Goal: Information Seeking & Learning: Learn about a topic

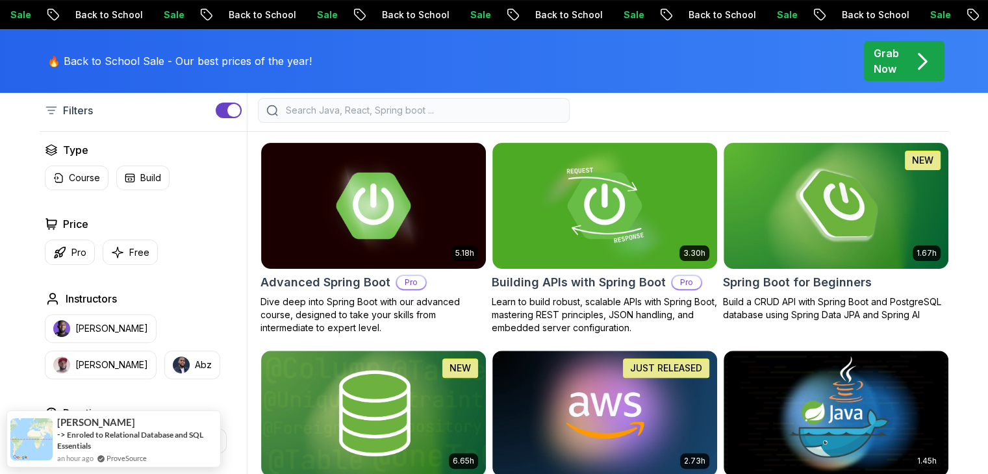
scroll to position [356, 0]
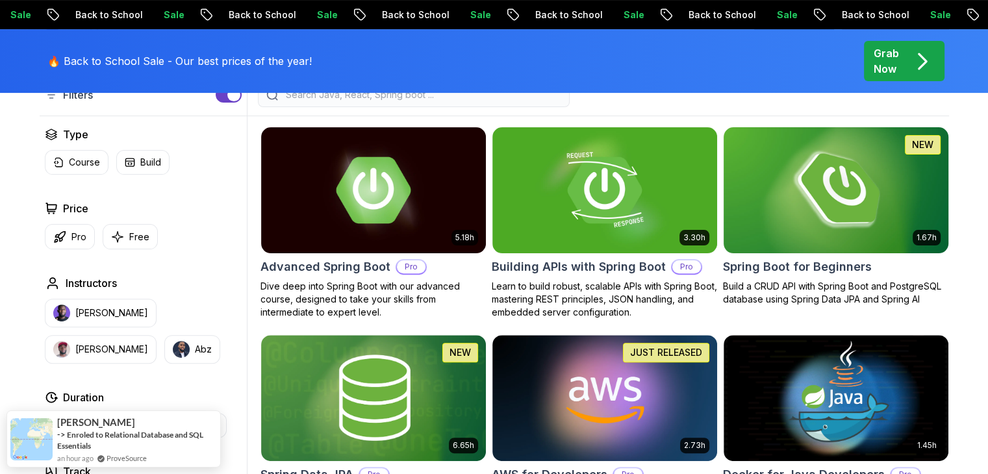
click at [850, 208] on img at bounding box center [836, 190] width 236 height 132
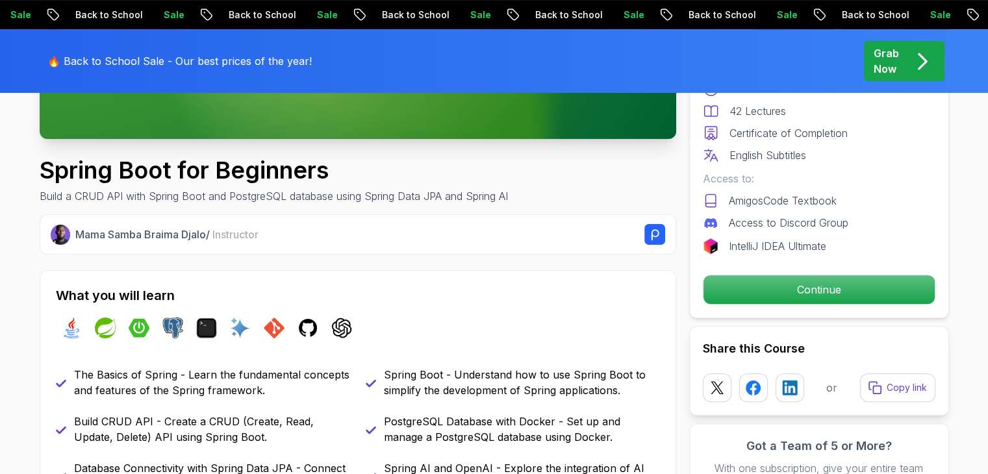
scroll to position [390, 0]
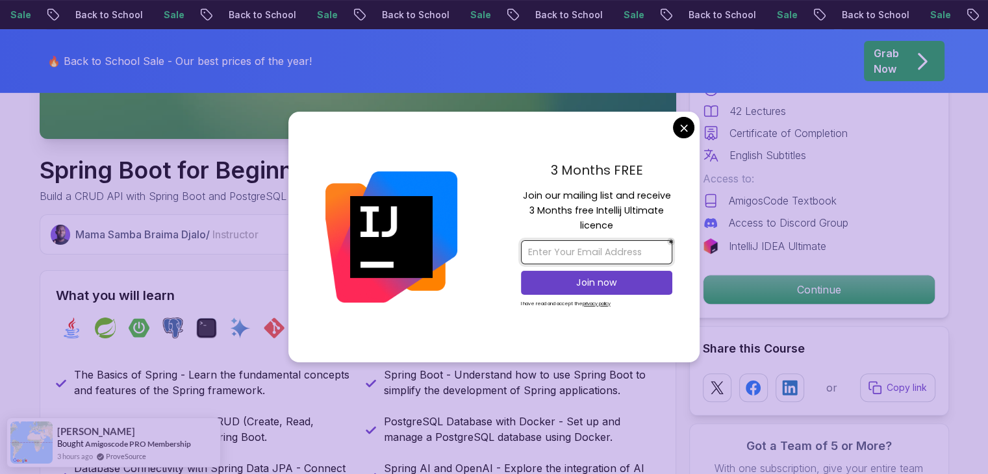
click at [633, 256] on input "email" at bounding box center [596, 252] width 151 height 24
type input "kgvlpriya@gmail.com"
click at [627, 275] on button "Join now" at bounding box center [596, 283] width 151 height 24
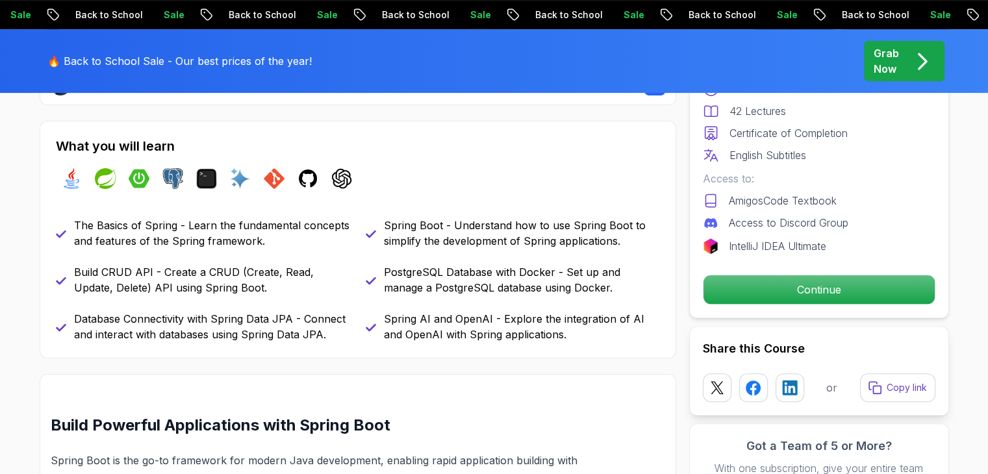
scroll to position [527, 0]
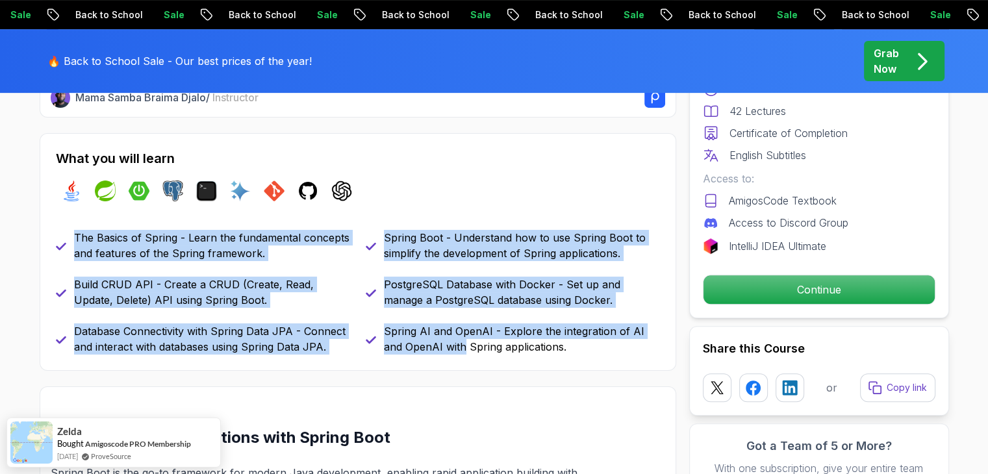
drag, startPoint x: 73, startPoint y: 244, endPoint x: 452, endPoint y: 354, distance: 394.8
click at [452, 354] on div "What you will learn java spring spring-boot postgres terminal ai git github cha…" at bounding box center [358, 252] width 636 height 238
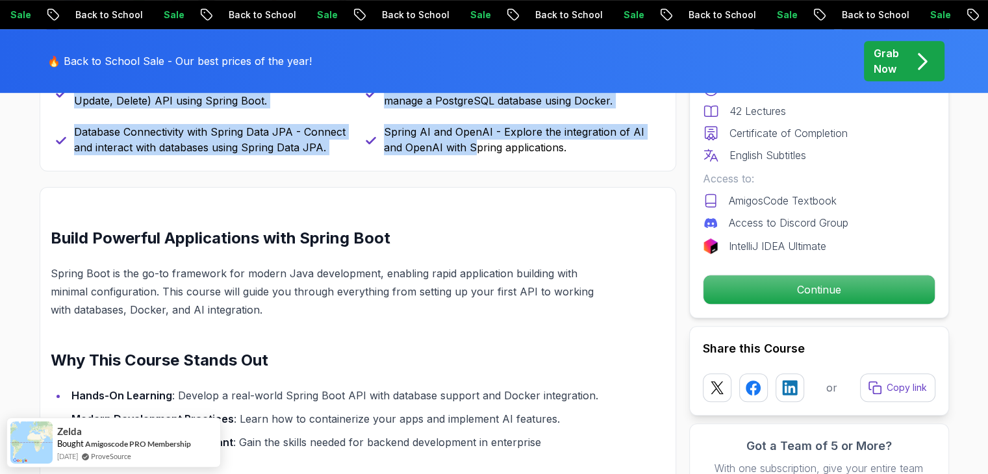
scroll to position [794, 0]
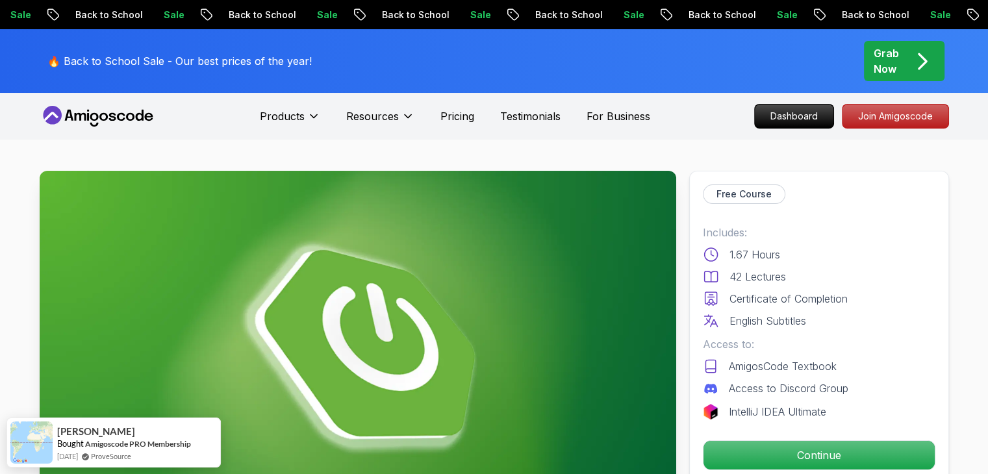
scroll to position [166, 0]
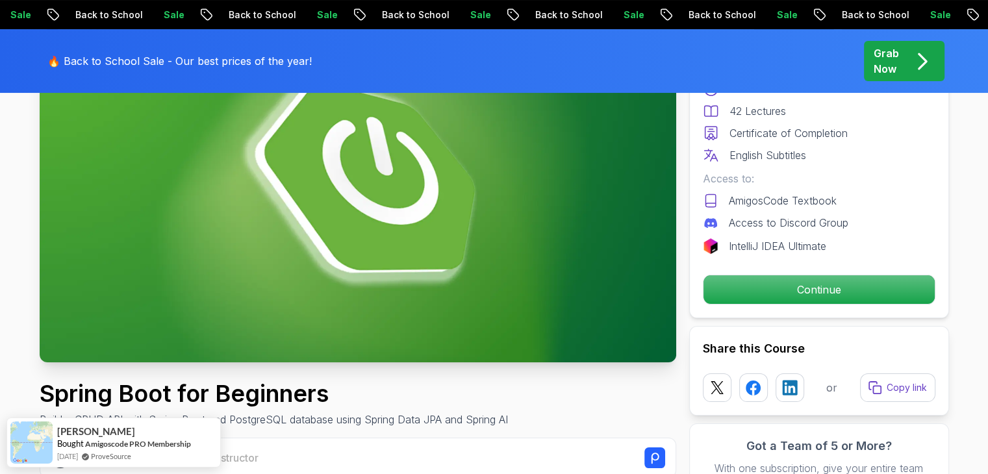
click at [511, 206] on img at bounding box center [358, 184] width 636 height 358
click at [543, 171] on img at bounding box center [358, 184] width 636 height 358
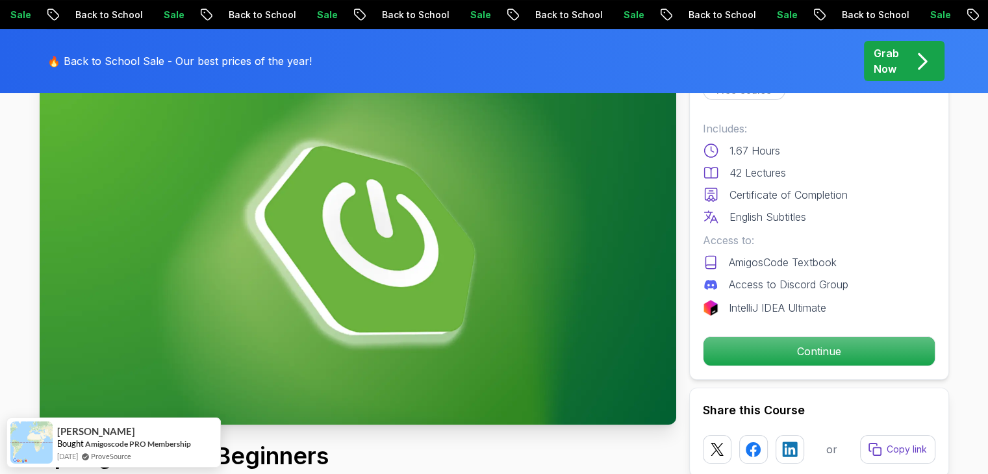
scroll to position [112, 0]
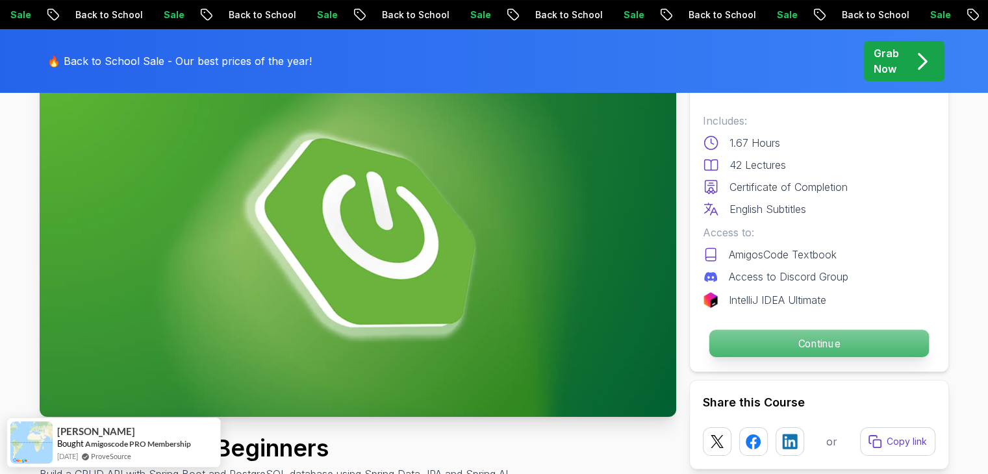
click at [778, 341] on p "Continue" at bounding box center [817, 343] width 219 height 27
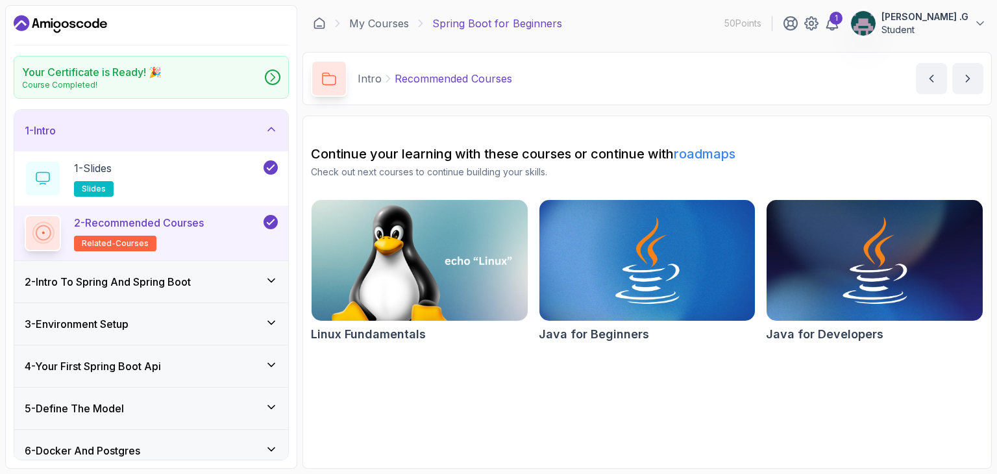
click at [225, 274] on div "2 - Intro To Spring And Spring Boot" at bounding box center [151, 282] width 253 height 16
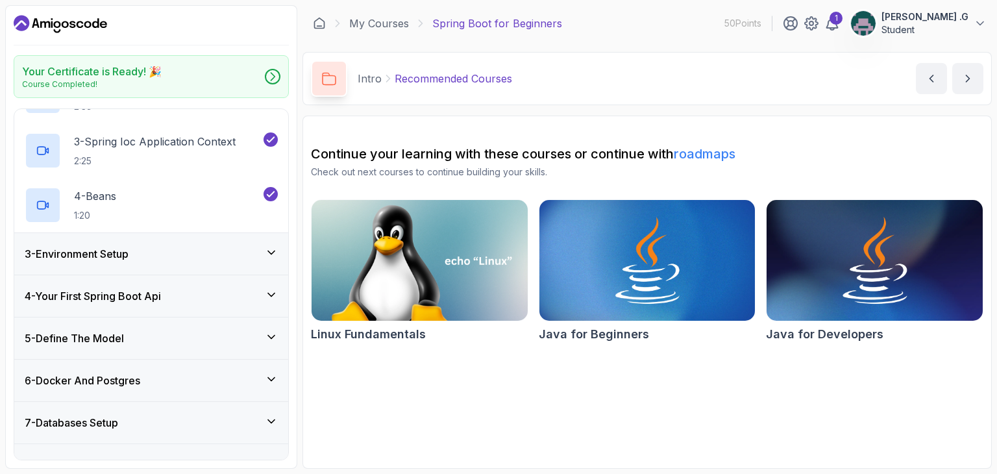
scroll to position [371, 0]
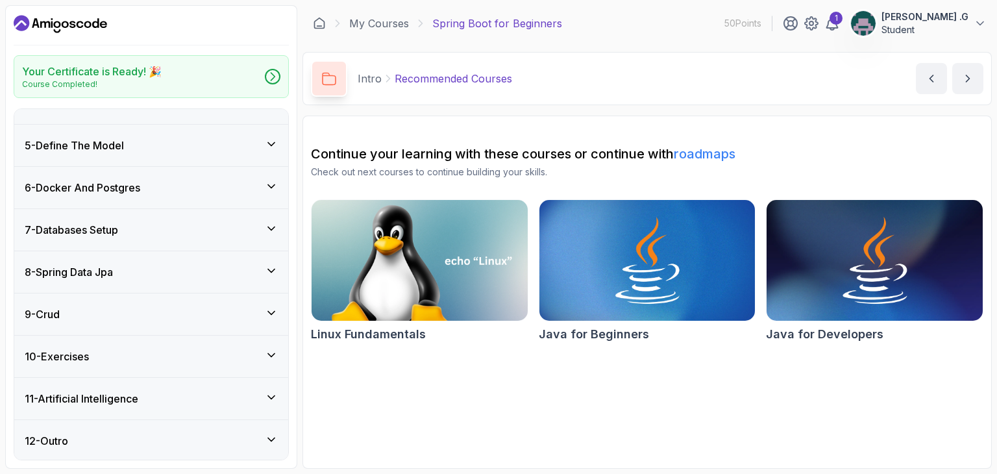
click at [191, 433] on div "12 - Outro" at bounding box center [151, 441] width 253 height 16
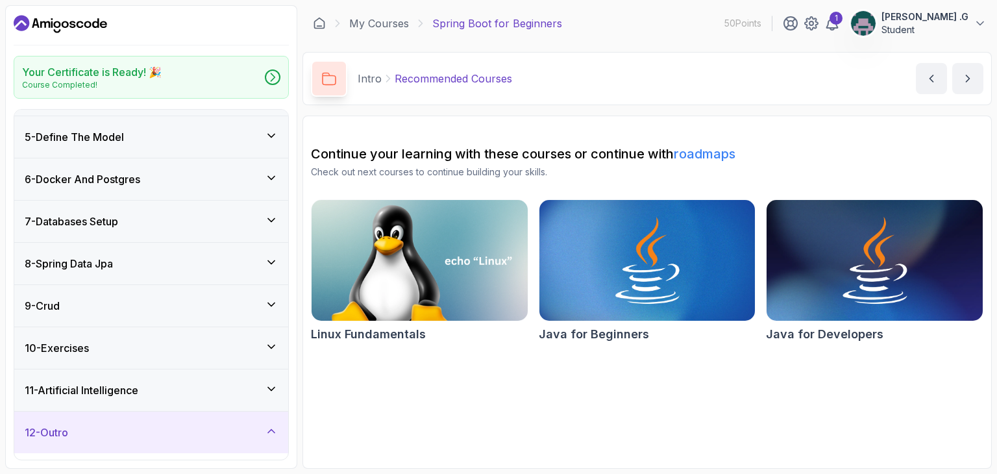
scroll to position [153, 0]
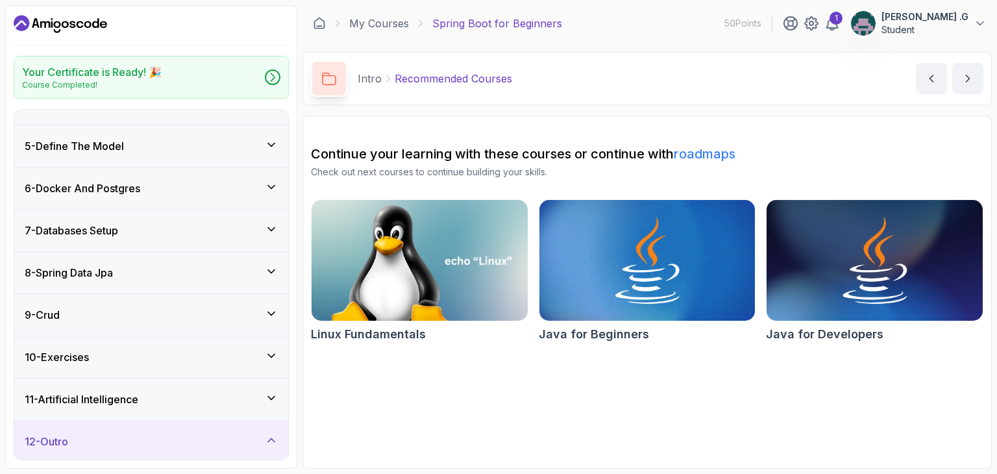
click at [205, 395] on div "11 - Artificial Intelligence" at bounding box center [151, 400] width 253 height 16
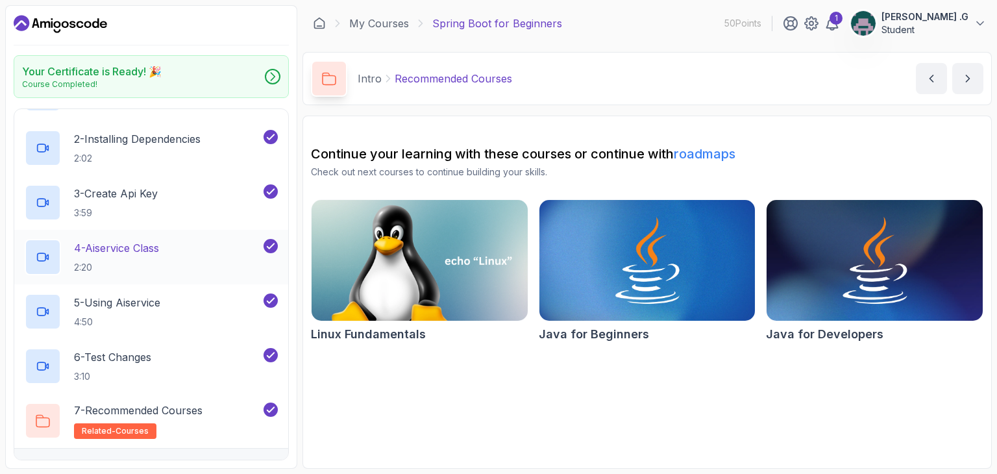
scroll to position [506, 0]
click at [218, 79] on div "Your Certificate is Ready! 🎉 Course Completed!" at bounding box center [151, 76] width 275 height 43
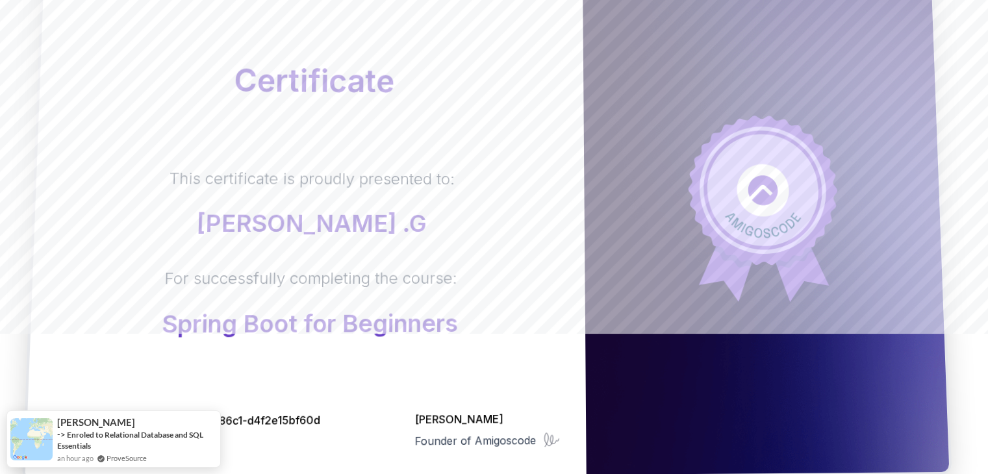
scroll to position [142, 0]
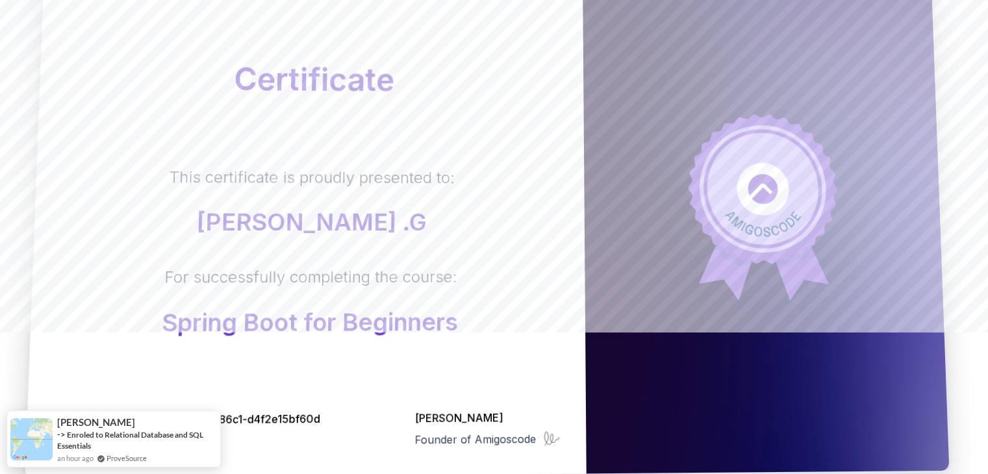
click at [523, 177] on div "This certificate is proudly presented to: [PERSON_NAME] .G For successfully com…" at bounding box center [308, 251] width 502 height 169
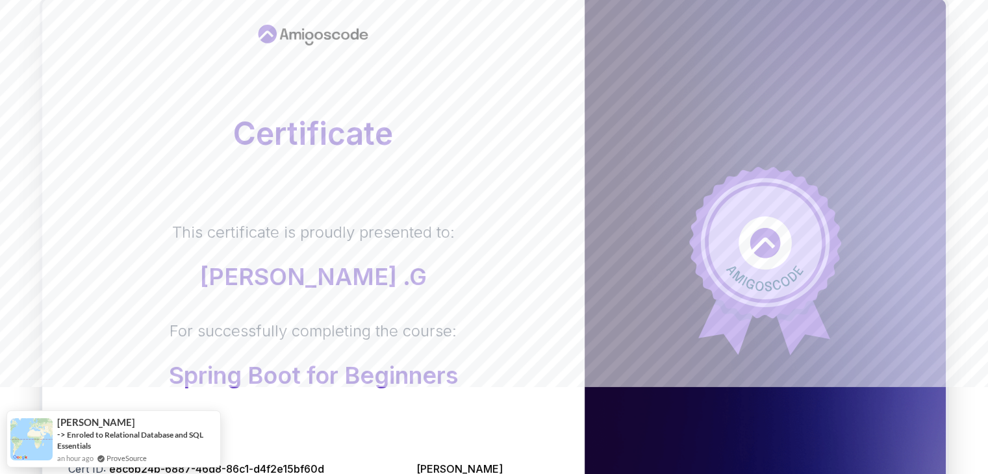
scroll to position [81, 0]
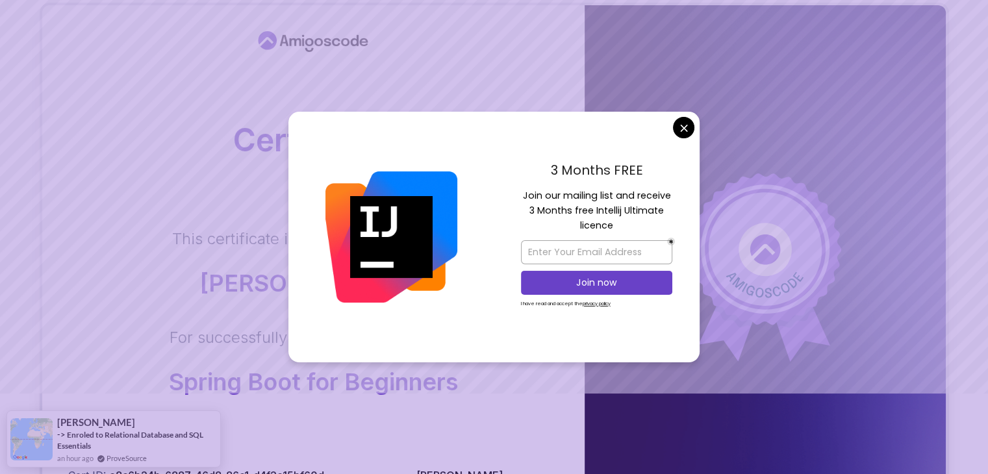
click at [451, 182] on img at bounding box center [391, 237] width 132 height 132
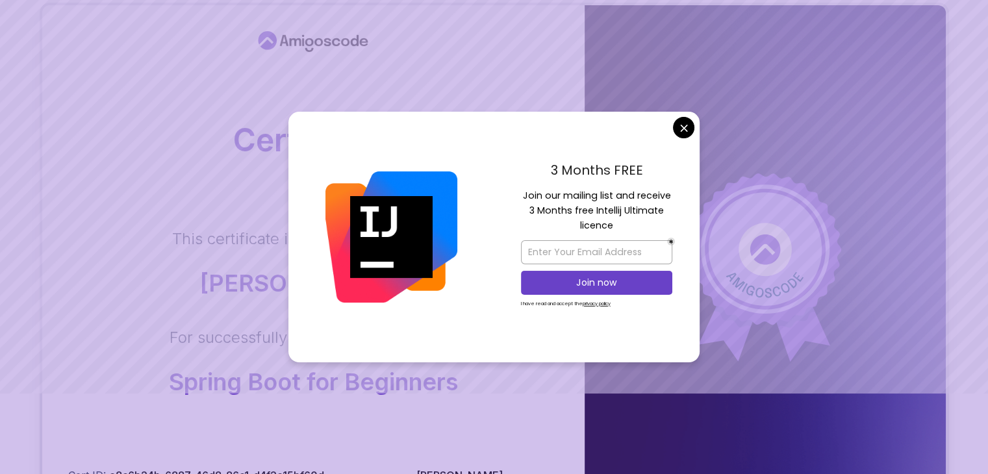
click at [451, 182] on img at bounding box center [391, 237] width 132 height 132
